Goal: Transaction & Acquisition: Purchase product/service

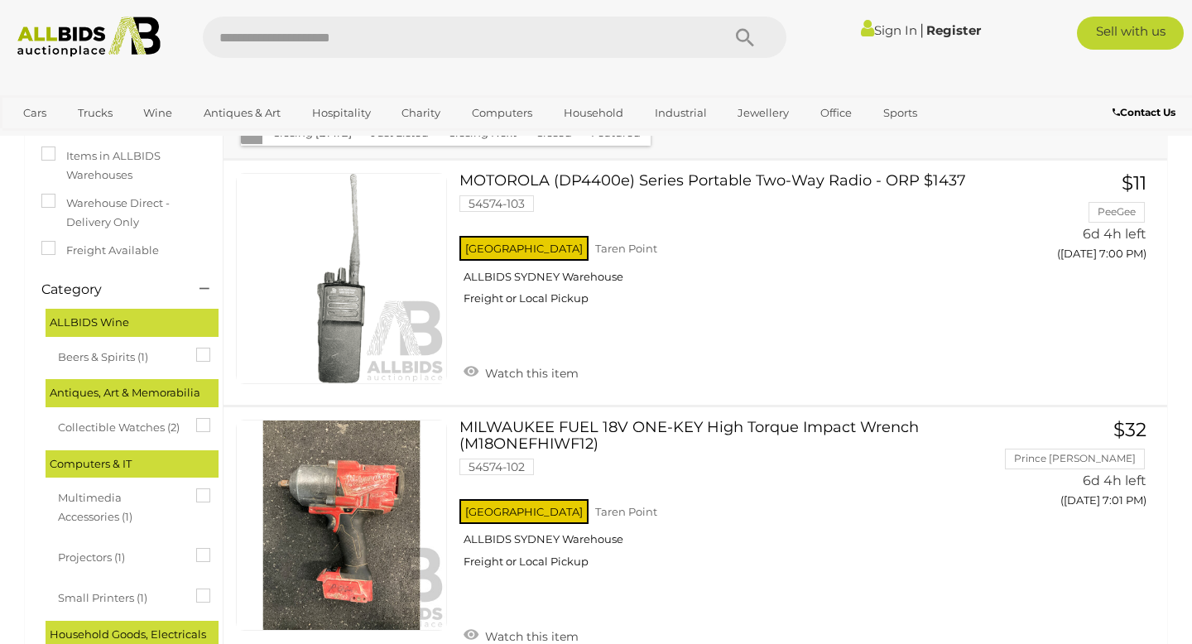
scroll to position [2, 0]
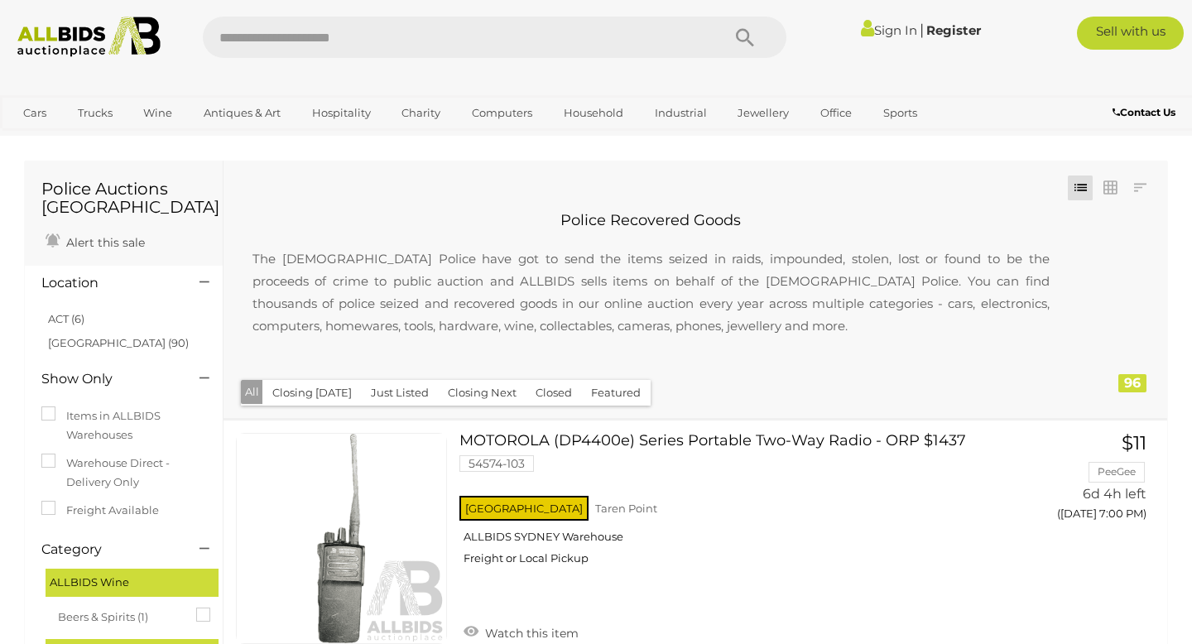
click at [319, 386] on button "Closing [DATE]" at bounding box center [311, 393] width 99 height 26
click at [325, 394] on button "Closing [DATE]" at bounding box center [311, 393] width 99 height 26
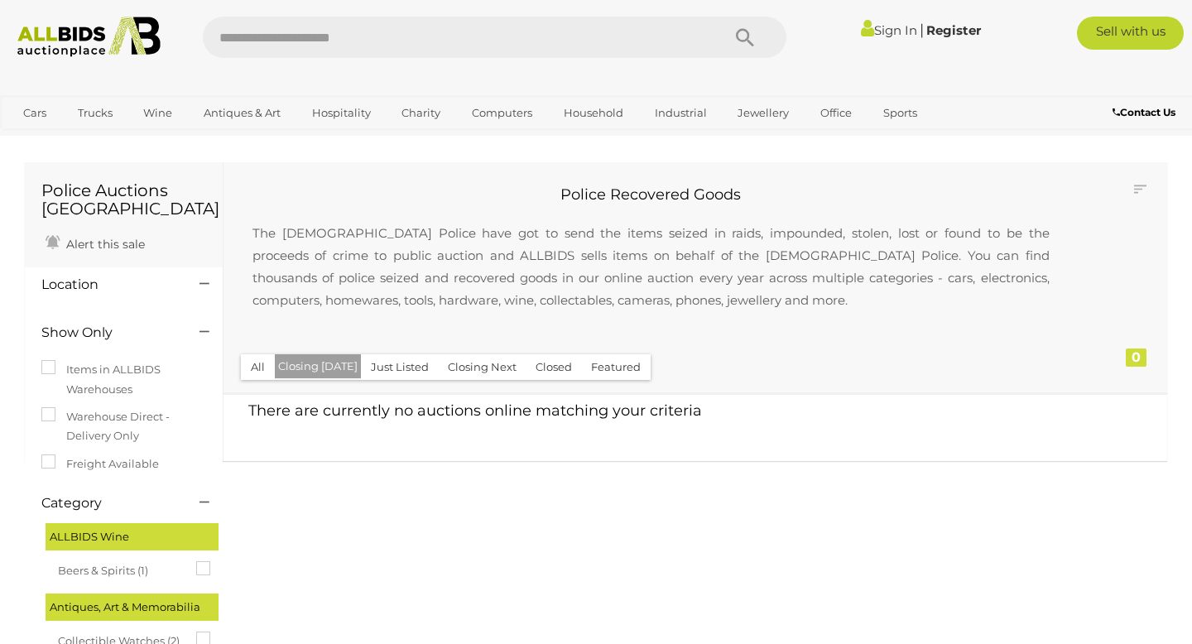
click at [257, 372] on button "All" at bounding box center [258, 367] width 34 height 26
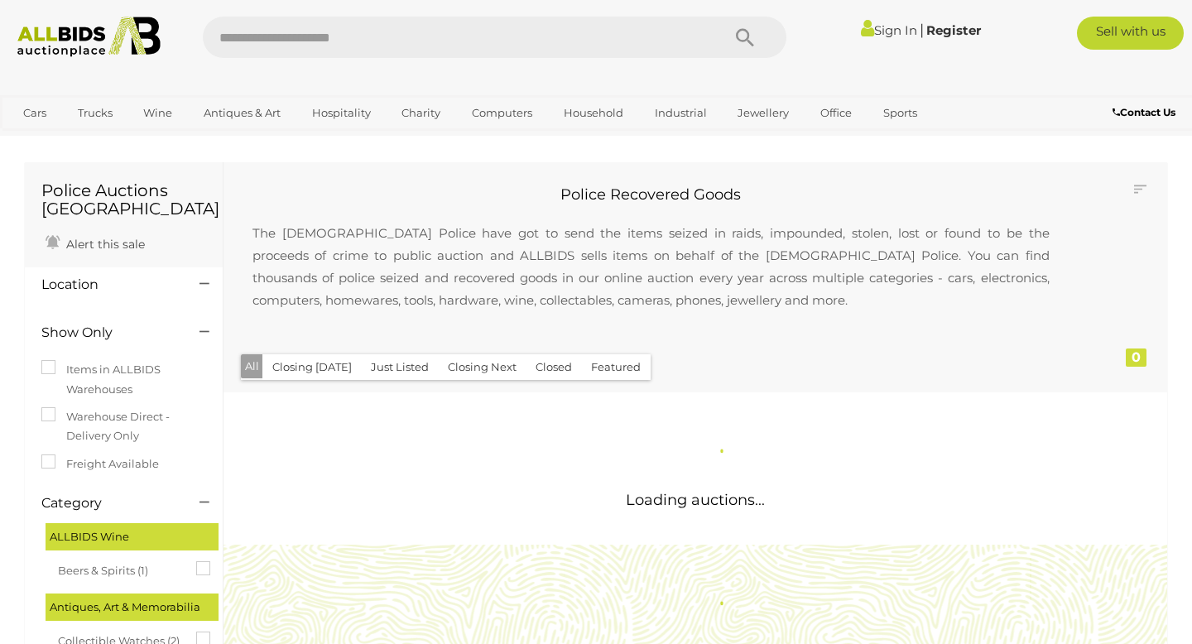
click at [363, 371] on button "Just Listed" at bounding box center [400, 367] width 78 height 26
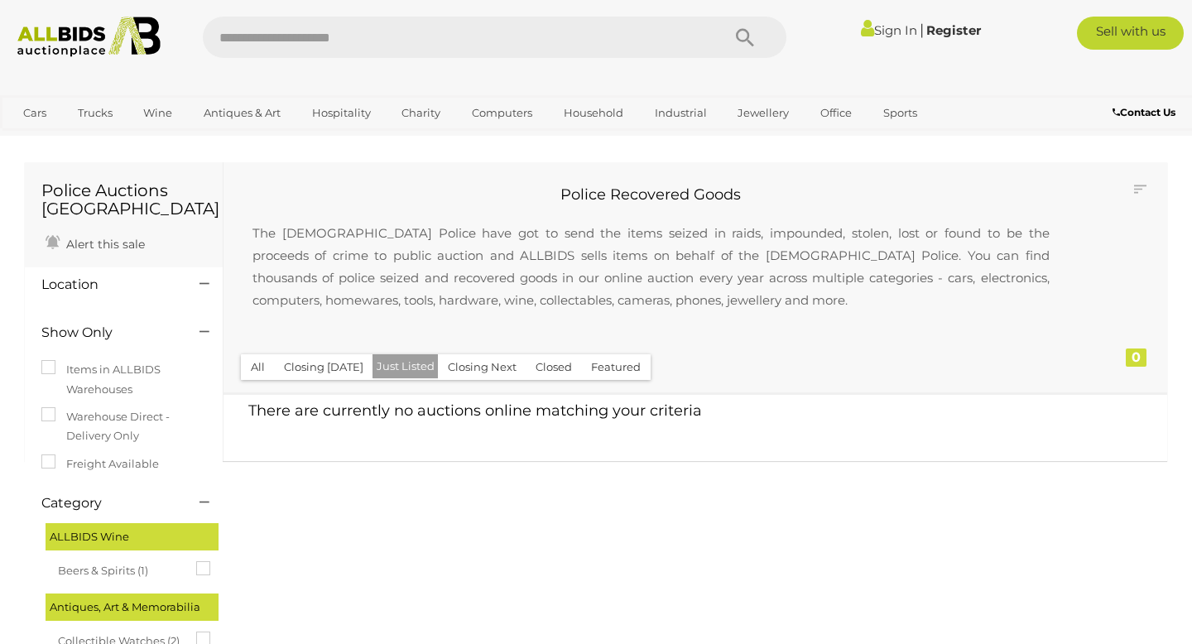
click at [257, 368] on button "All" at bounding box center [258, 367] width 34 height 26
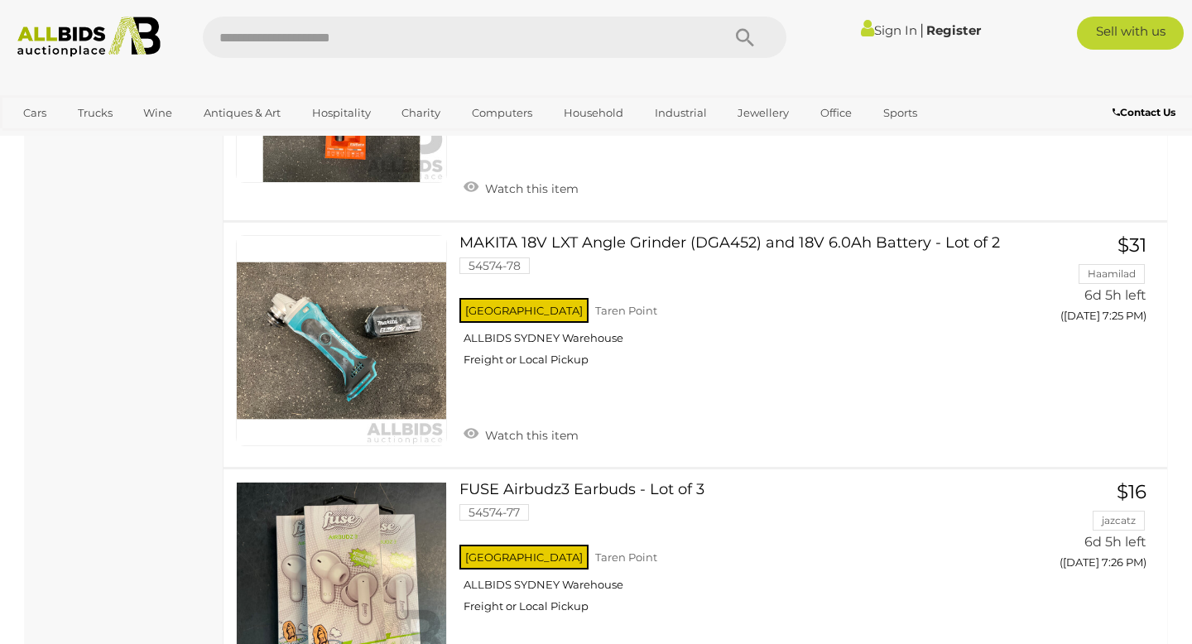
scroll to position [6972, 0]
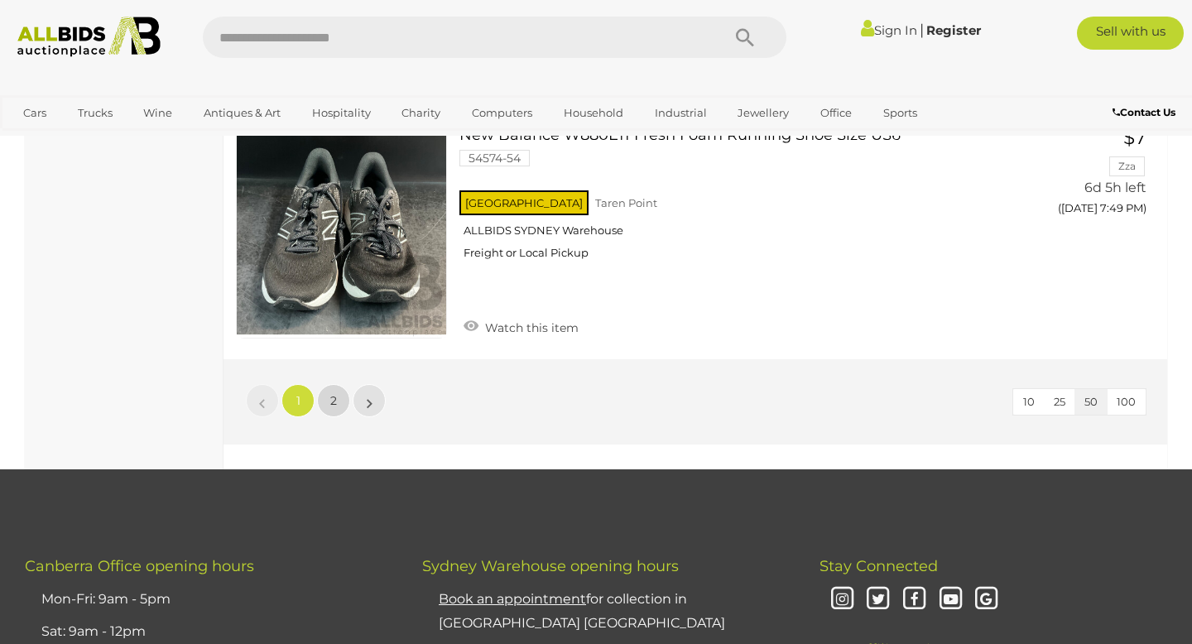
click at [331, 393] on span "2" at bounding box center [333, 400] width 7 height 15
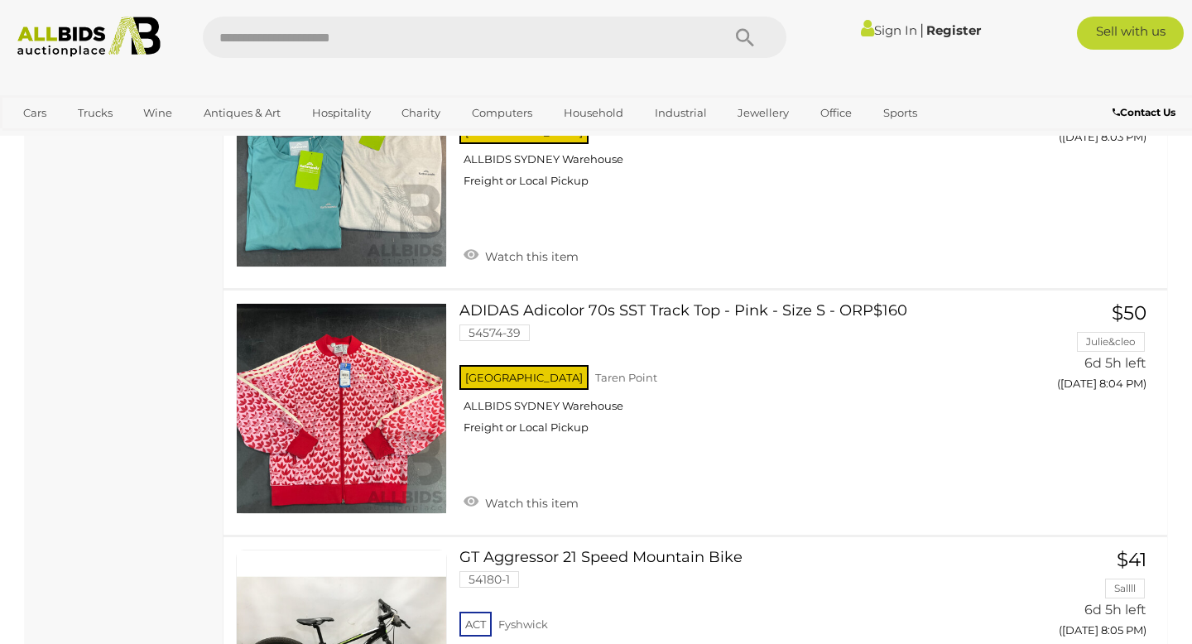
scroll to position [3590, 0]
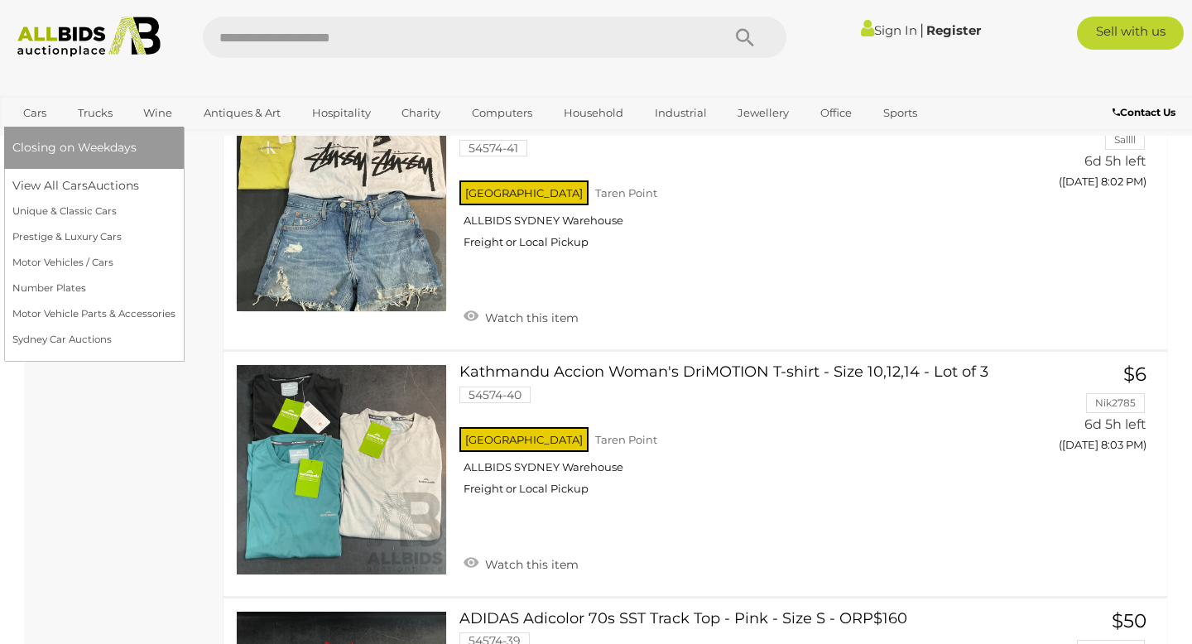
click at [31, 112] on link "Cars" at bounding box center [34, 112] width 45 height 27
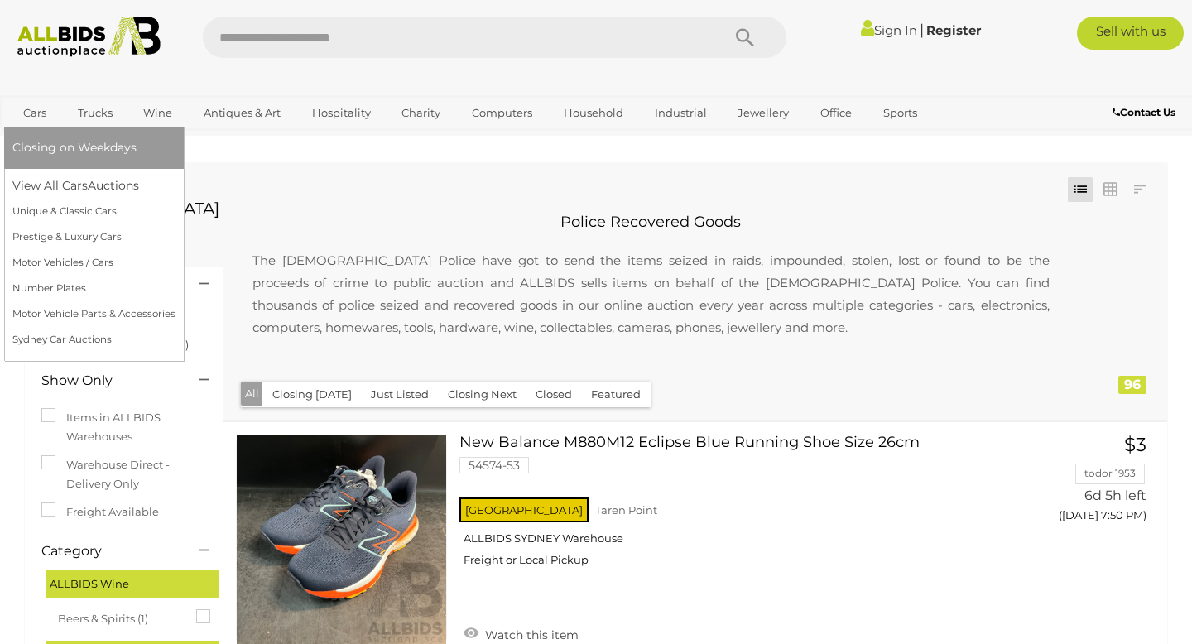
click at [28, 102] on link "Cars" at bounding box center [34, 112] width 45 height 27
click at [59, 186] on link "View All Cars Auctions" at bounding box center [93, 186] width 163 height 26
